Goal: Navigation & Orientation: Find specific page/section

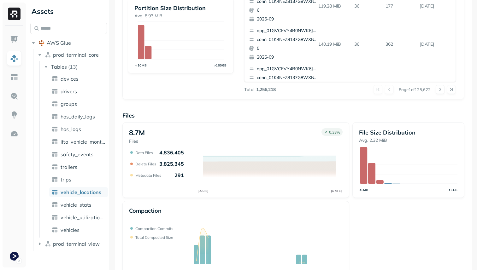
scroll to position [195, 0]
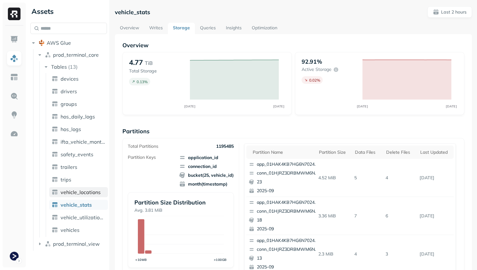
click at [89, 189] on span "vehicle_locations" at bounding box center [81, 192] width 40 height 6
